Goal: Transaction & Acquisition: Download file/media

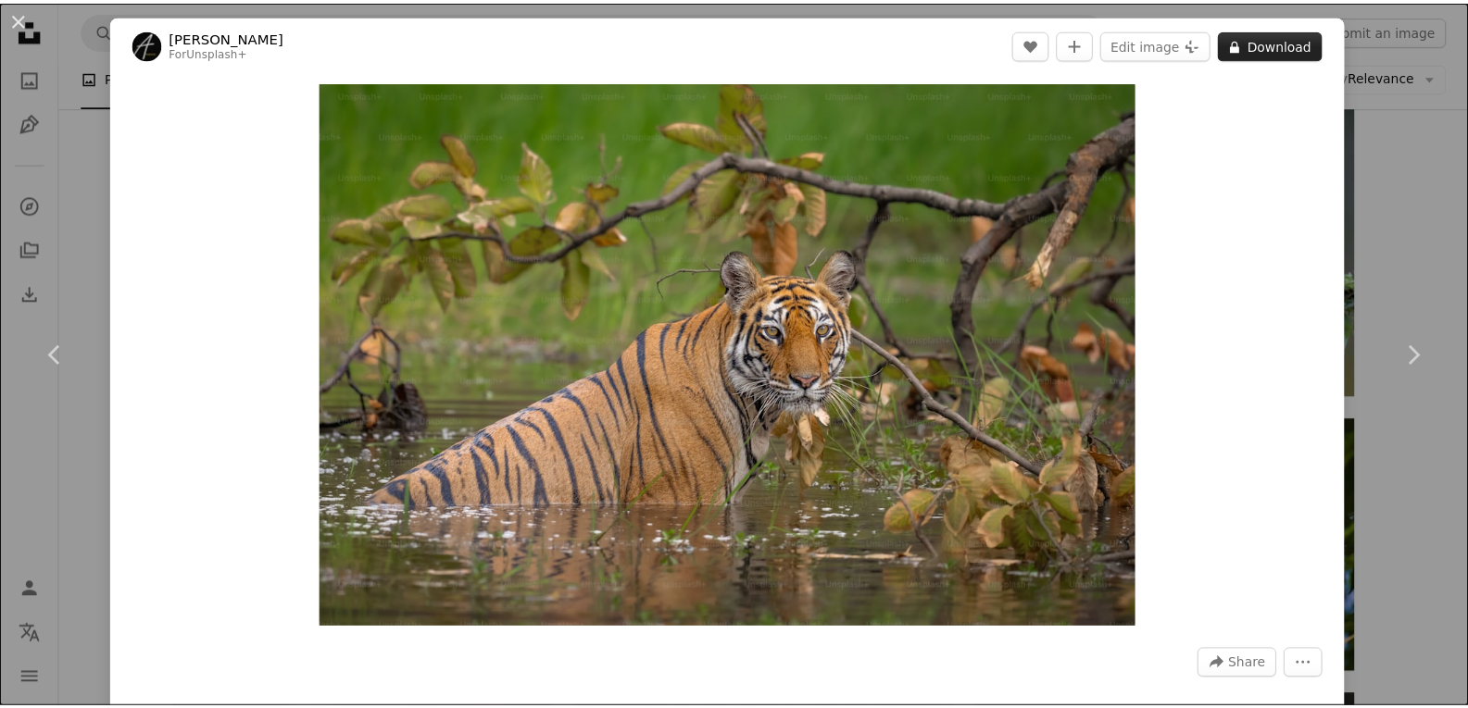
scroll to position [12317, 0]
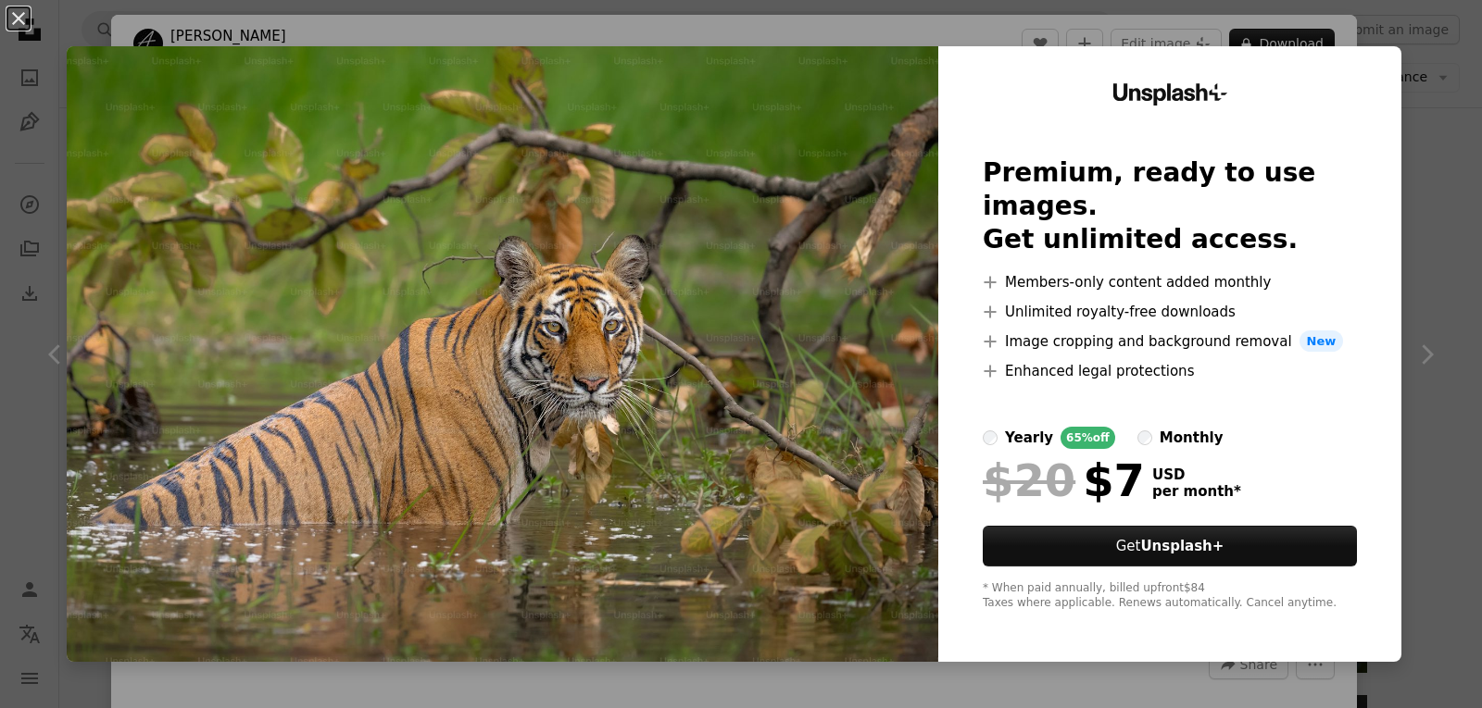
click at [1429, 171] on div "An X shape Unsplash+ Premium, ready to use images. Get unlimited access. A plus…" at bounding box center [741, 354] width 1482 height 708
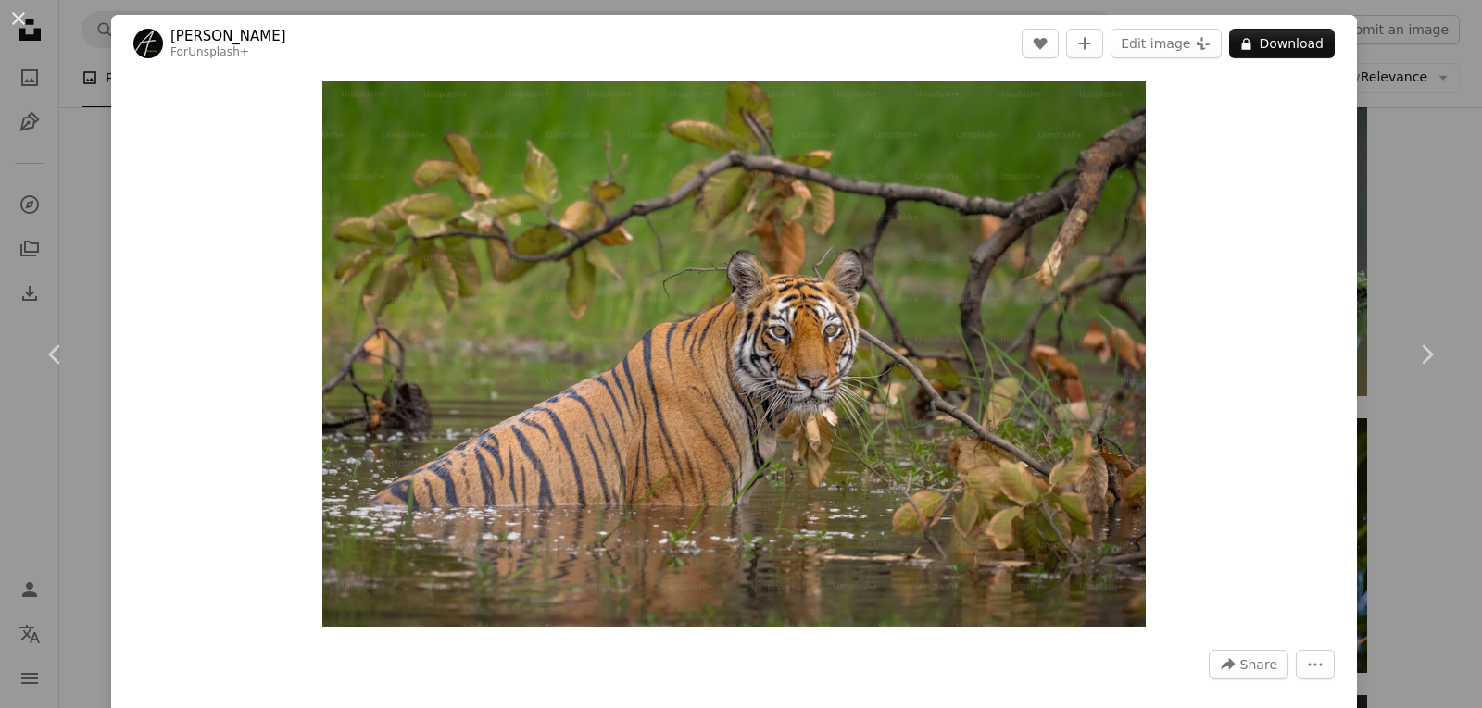
click at [1405, 144] on div "An X shape Chevron left Chevron right [PERSON_NAME] For Unsplash+ A heart A plu…" at bounding box center [741, 354] width 1482 height 708
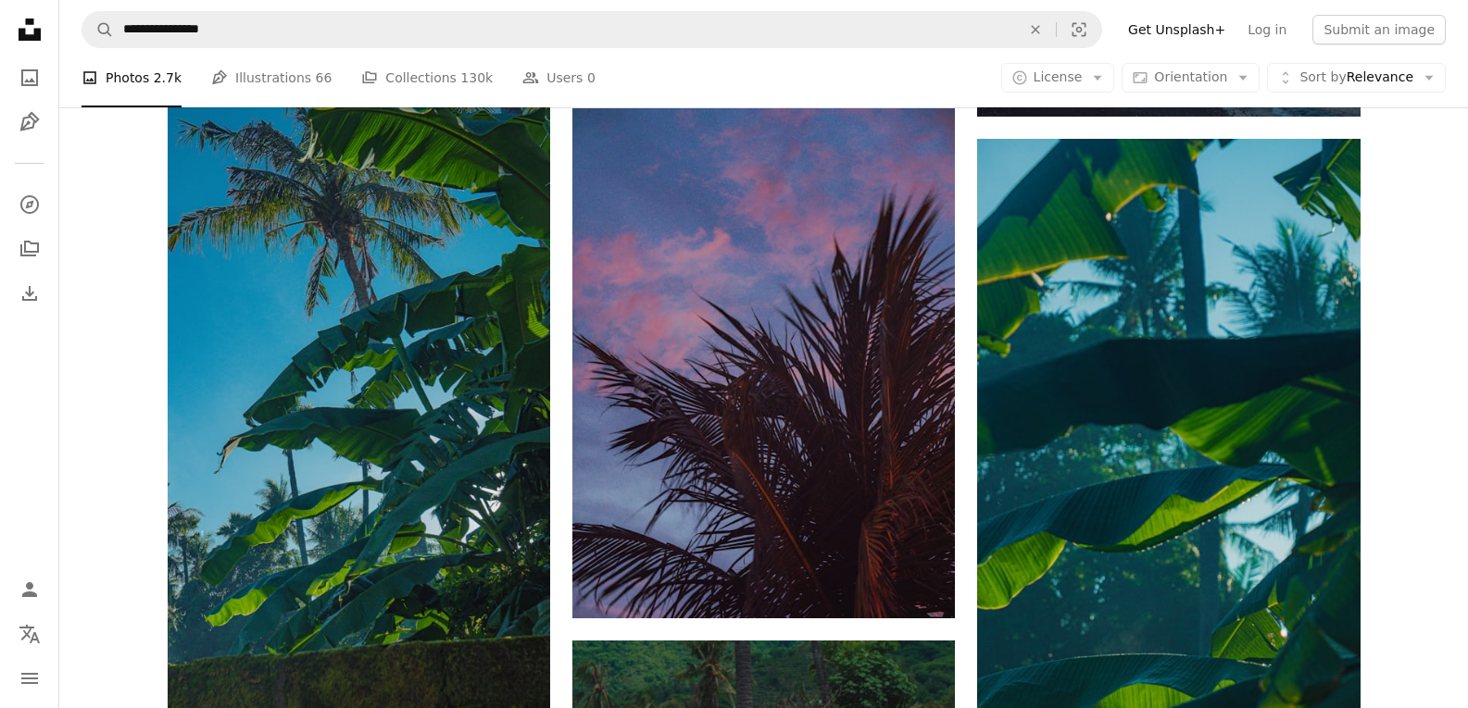
scroll to position [15651, 0]
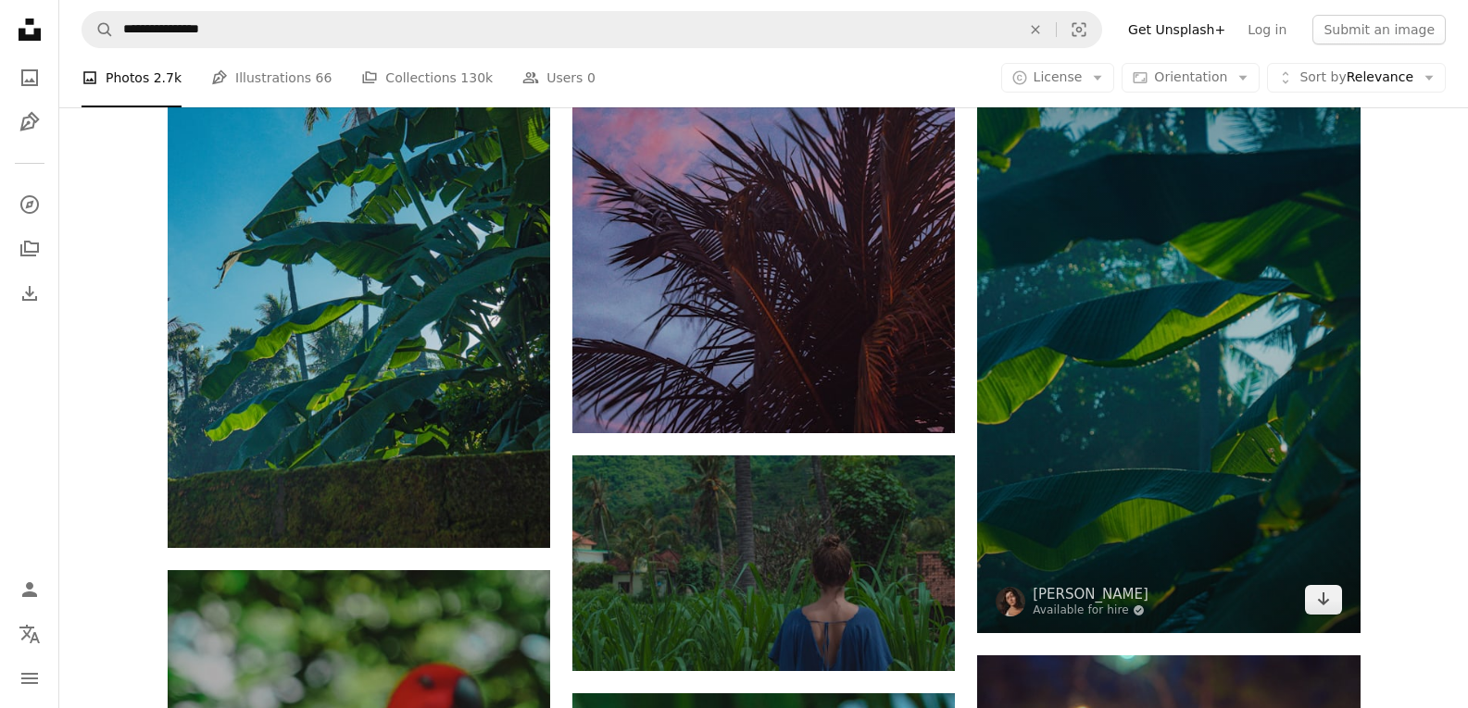
click at [1322, 479] on img at bounding box center [1168, 294] width 382 height 680
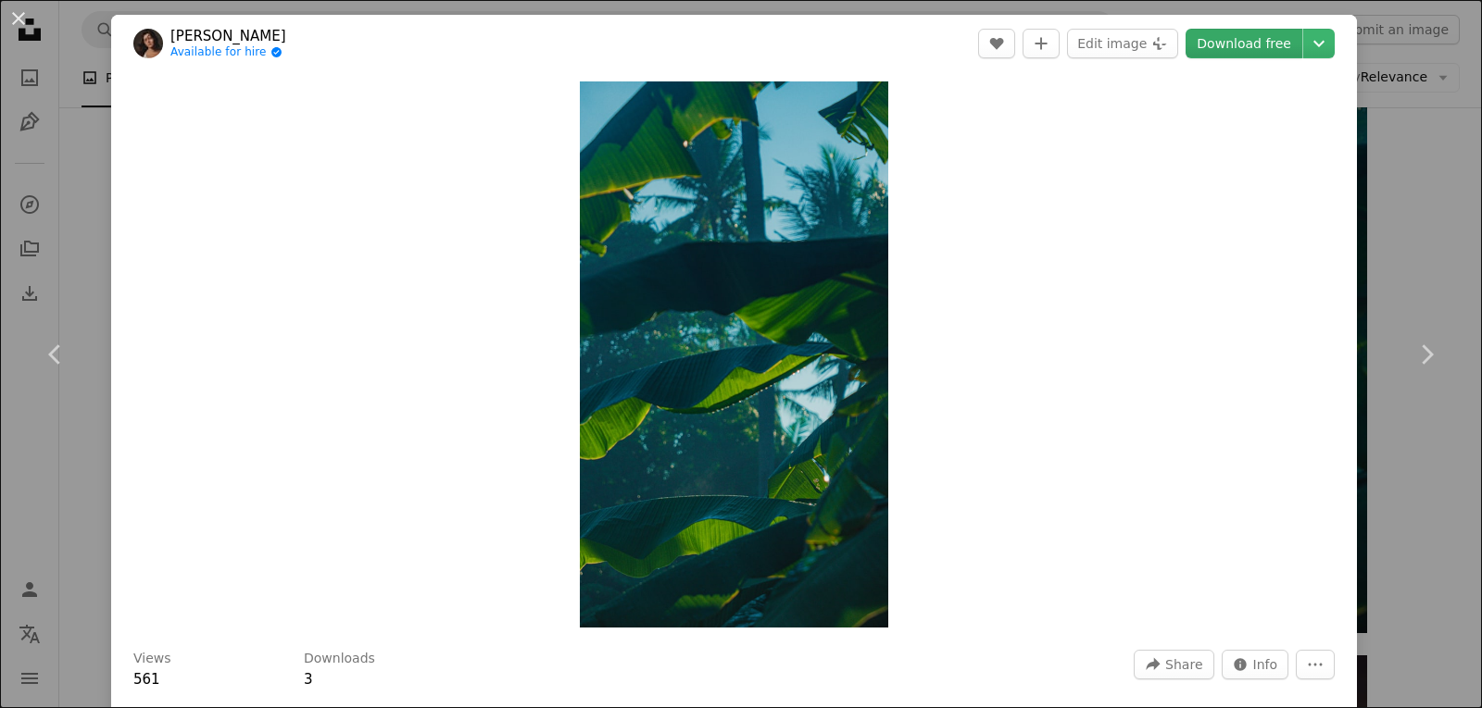
click at [1248, 52] on link "Download free" at bounding box center [1243, 44] width 117 height 30
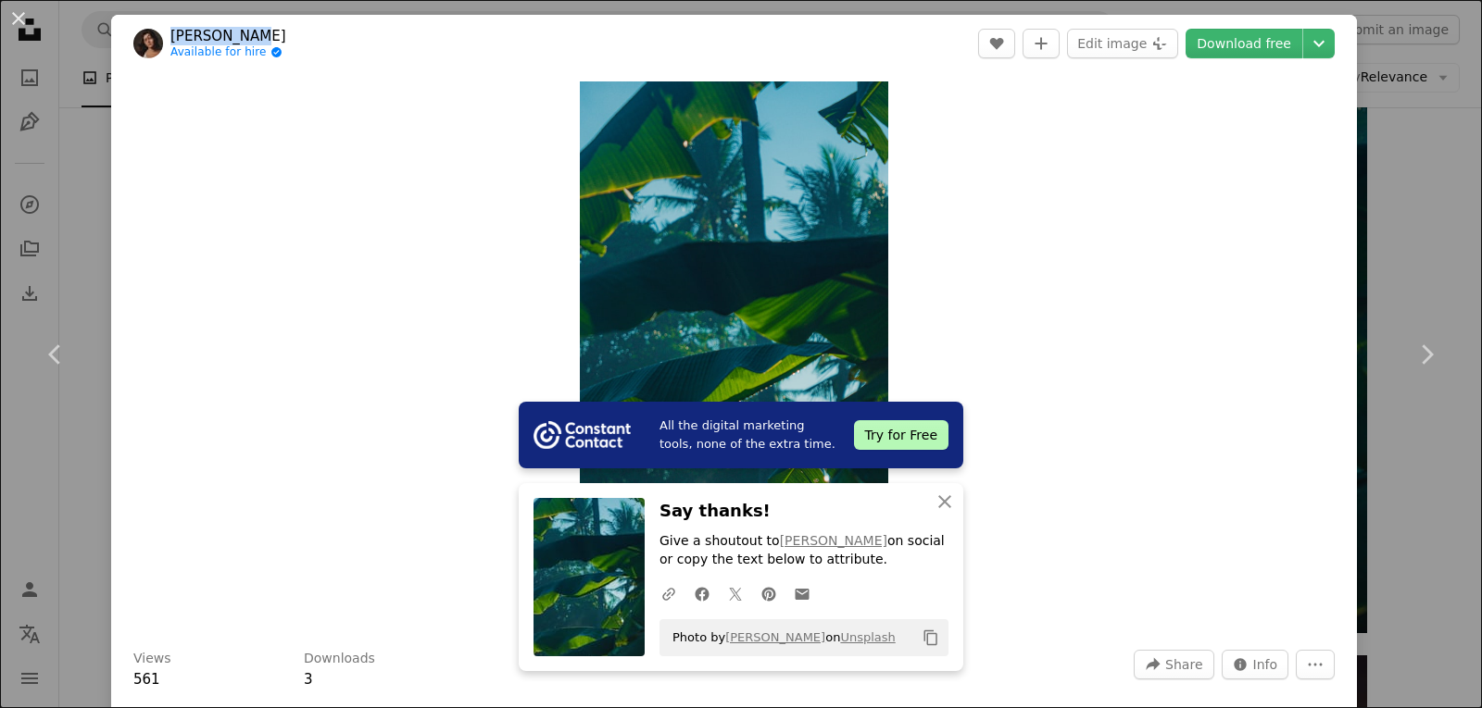
drag, startPoint x: 168, startPoint y: 21, endPoint x: 251, endPoint y: 31, distance: 84.0
click at [251, 31] on header "[PERSON_NAME] Available for hire A checkmark inside of a circle A heart A plus …" at bounding box center [734, 43] width 1246 height 57
copy link "[PERSON_NAME]"
drag, startPoint x: 0, startPoint y: 117, endPoint x: 174, endPoint y: 144, distance: 176.3
click at [2, 117] on div "An X shape Chevron left Chevron right All the digital marketing tools, none of …" at bounding box center [741, 354] width 1482 height 708
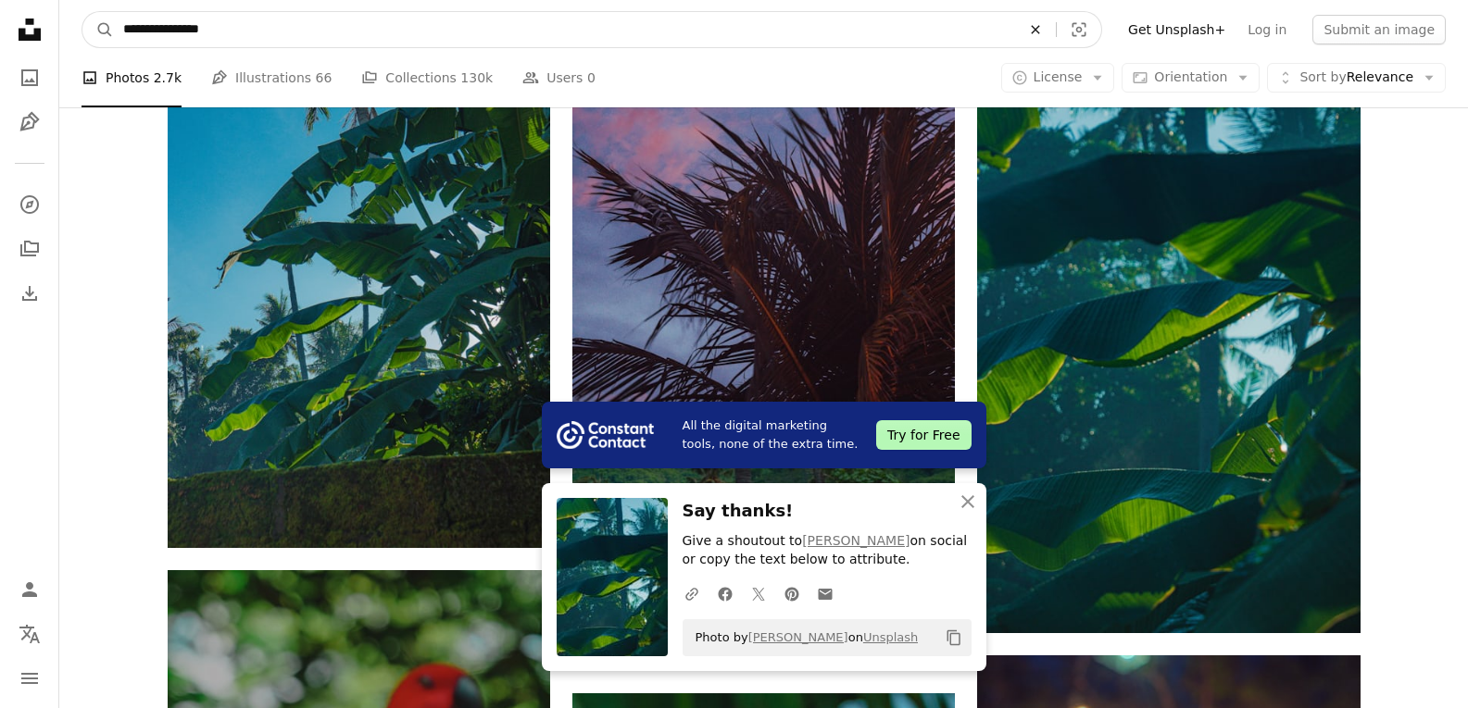
click at [1056, 29] on icon "An X shape" at bounding box center [1035, 29] width 41 height 15
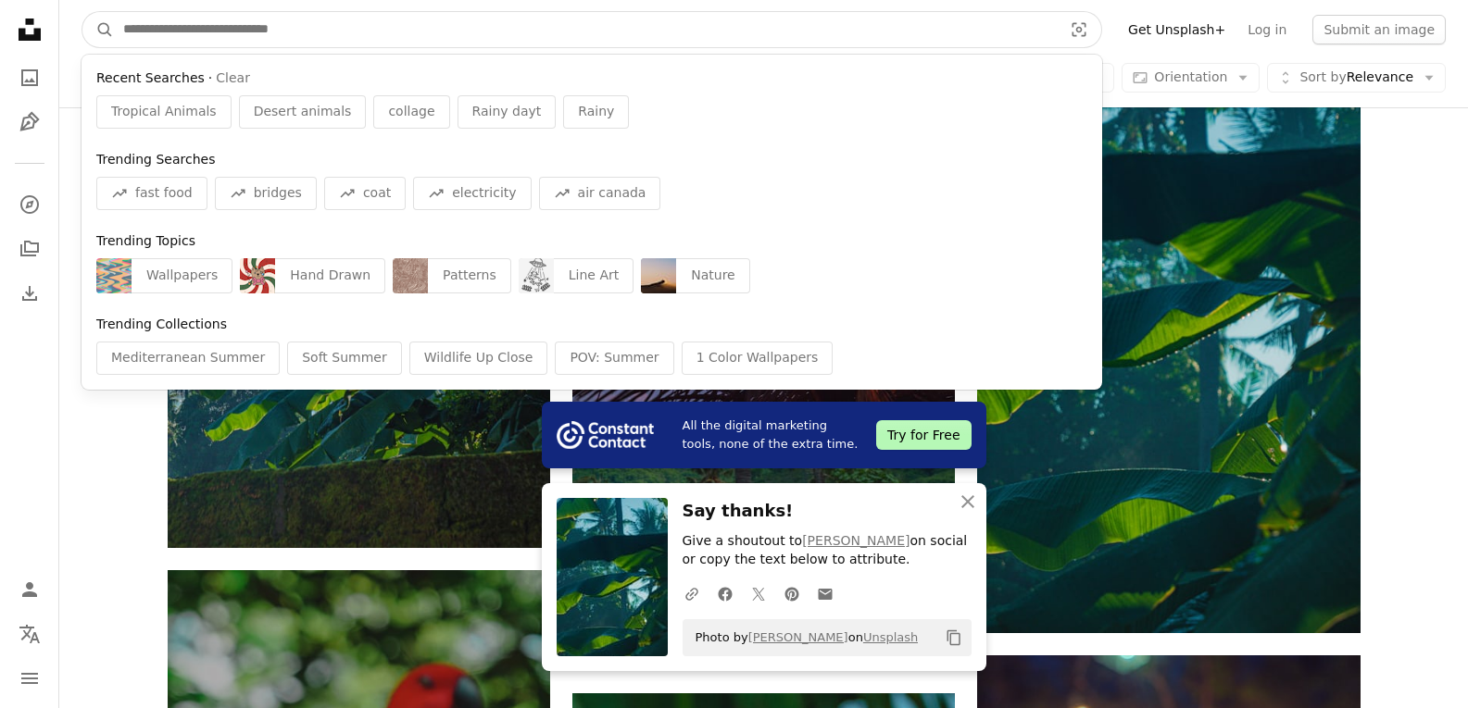
click at [1021, 31] on input "Find visuals sitewide" at bounding box center [585, 29] width 943 height 35
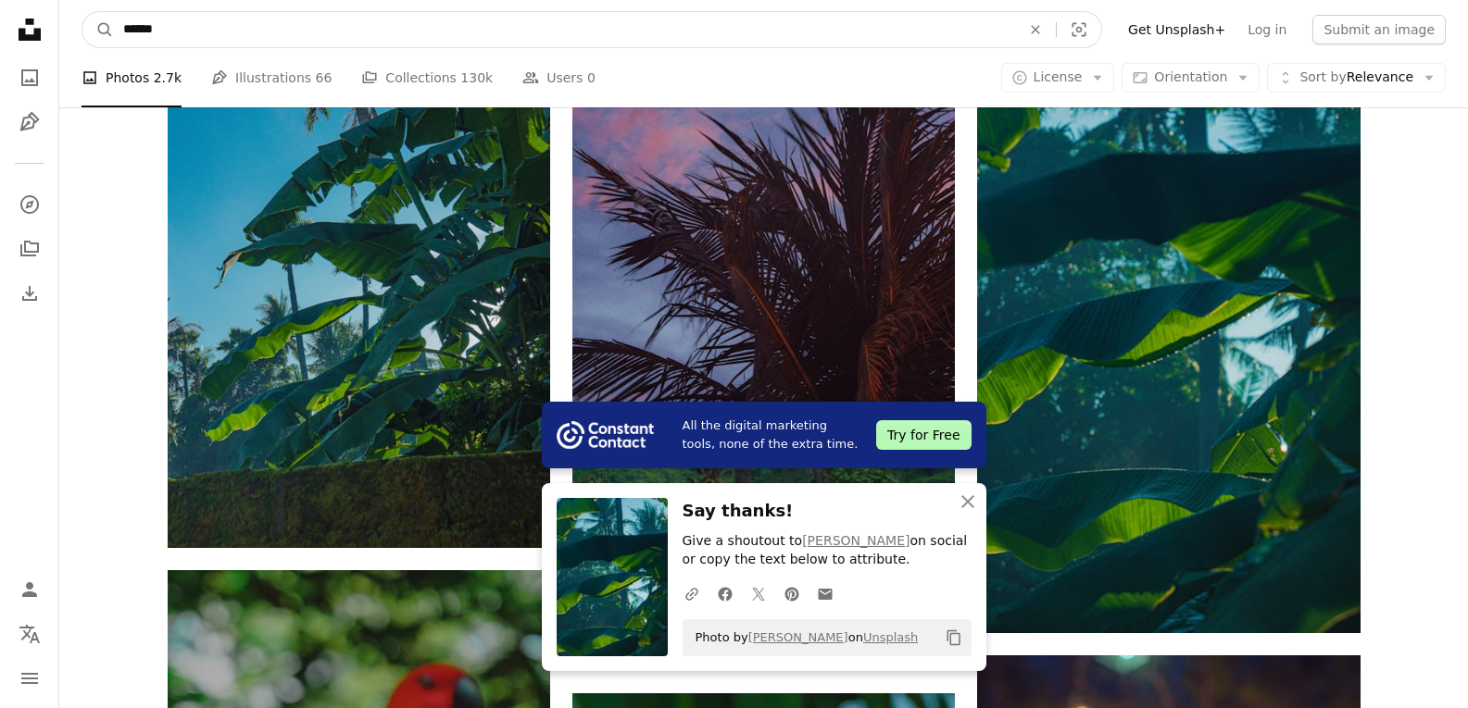
type input "*******"
click button "A magnifying glass" at bounding box center [97, 29] width 31 height 35
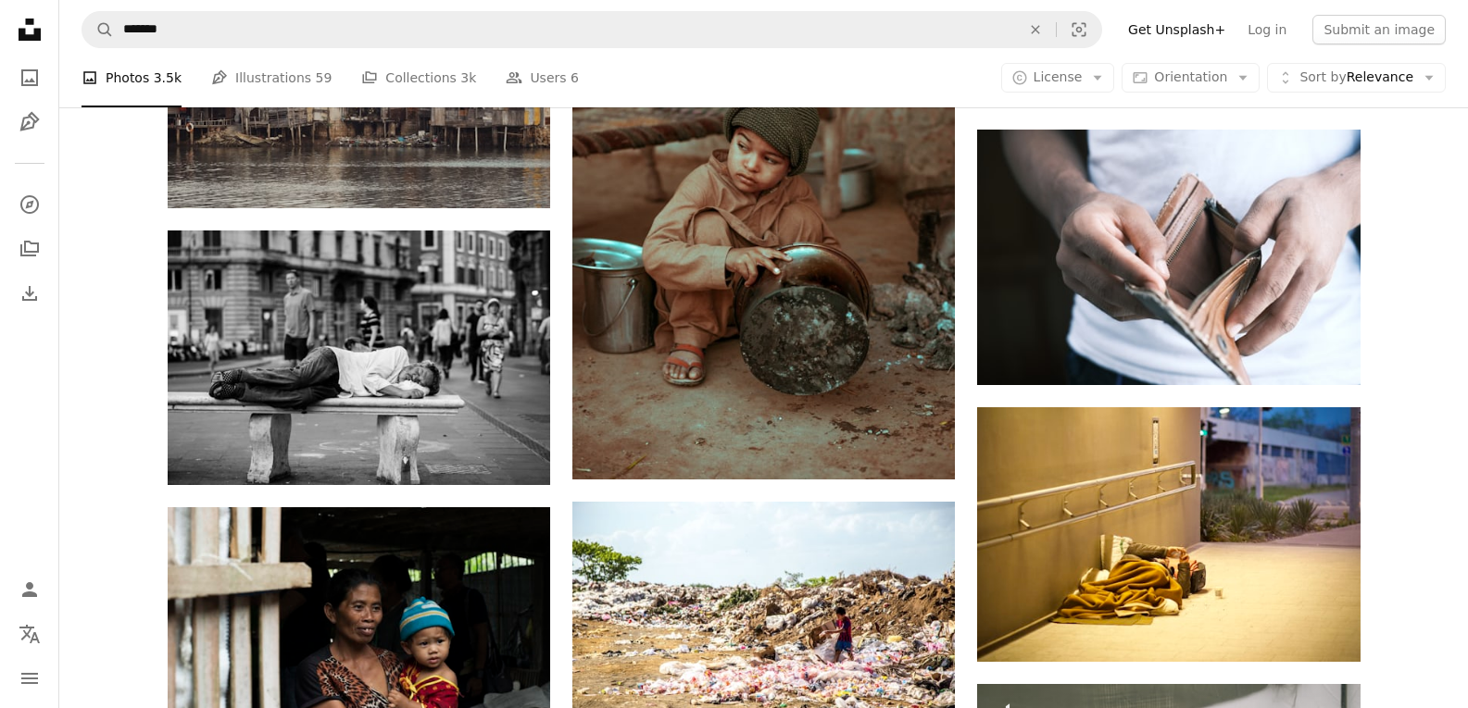
scroll to position [1204, 0]
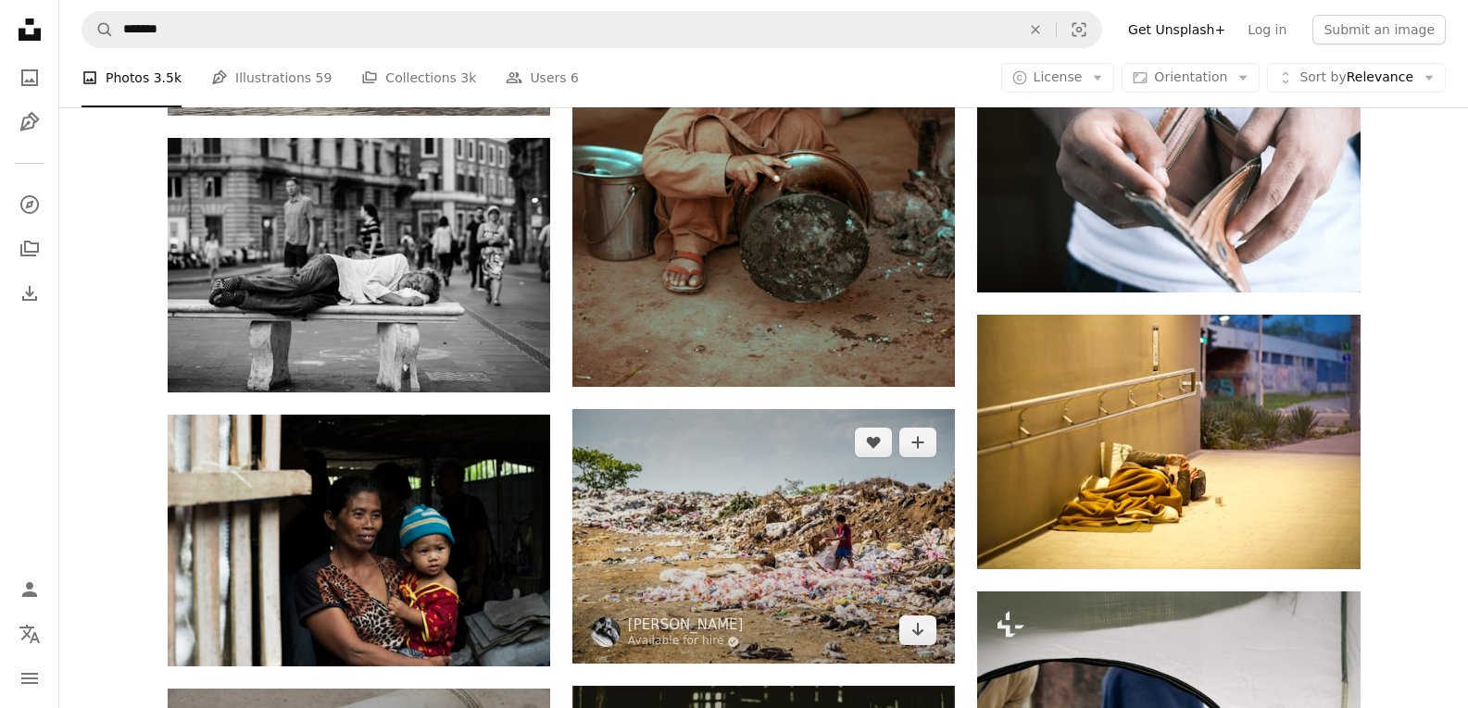
drag, startPoint x: 768, startPoint y: 531, endPoint x: 761, endPoint y: 519, distance: 13.7
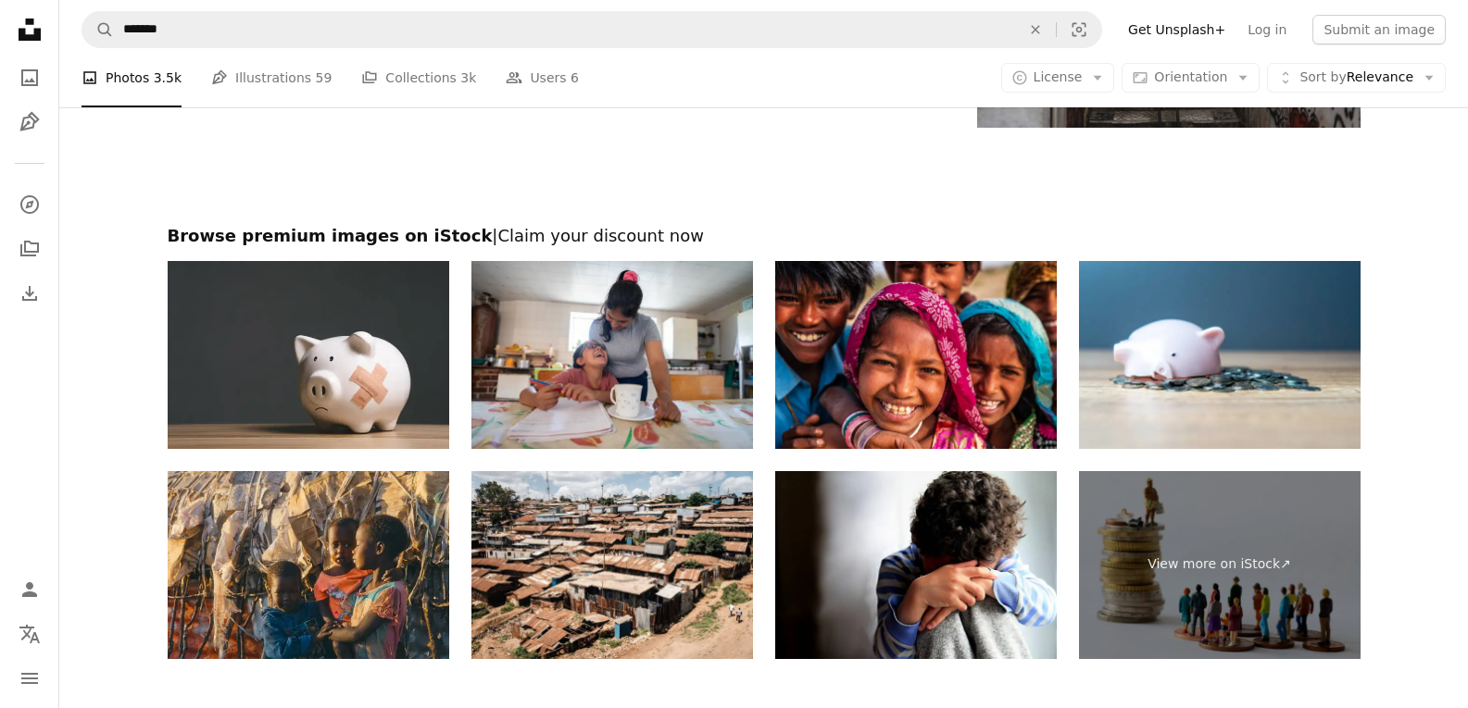
scroll to position [3538, 0]
